Goal: Task Accomplishment & Management: Complete application form

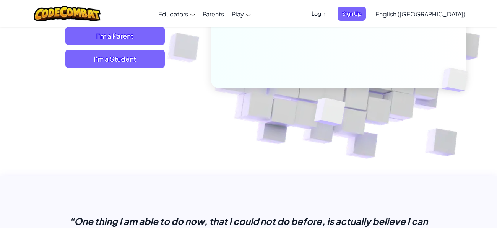
scroll to position [163, 0]
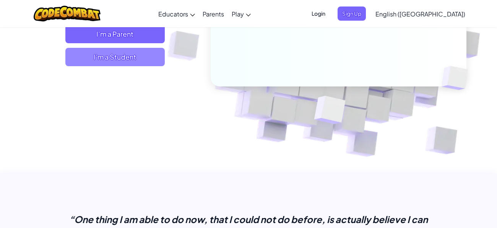
click at [116, 57] on span "I'm a Student" at bounding box center [114, 57] width 99 height 18
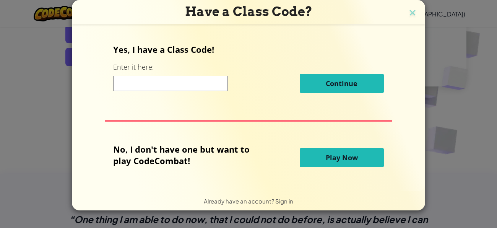
click at [321, 161] on button "Play Now" at bounding box center [342, 157] width 84 height 19
